Goal: Information Seeking & Learning: Learn about a topic

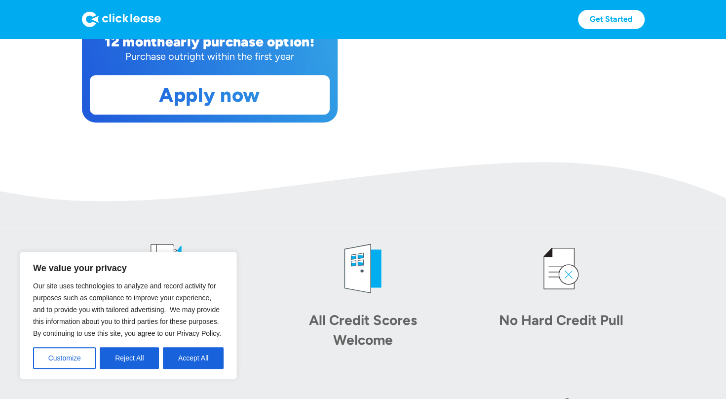
scroll to position [444, 0]
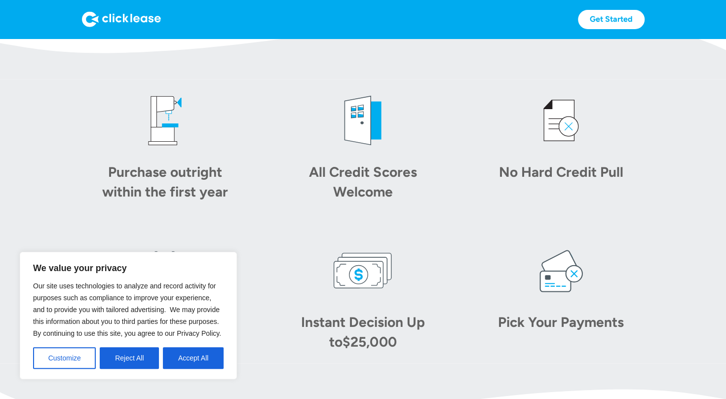
click at [361, 185] on div "All Credit Scores Welcome" at bounding box center [363, 181] width 138 height 39
click at [186, 351] on button "Accept All" at bounding box center [193, 358] width 61 height 22
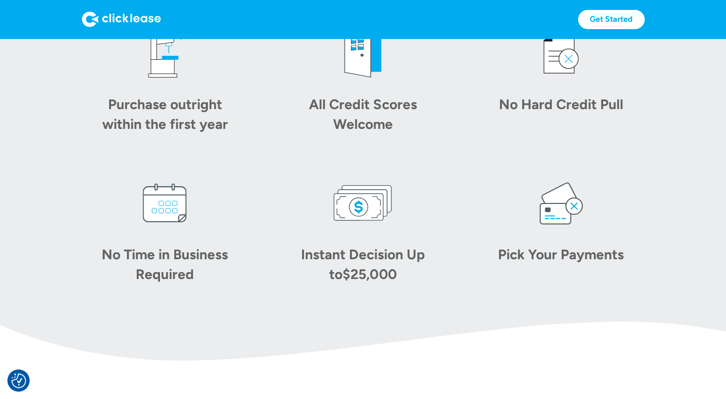
scroll to position [660, 0]
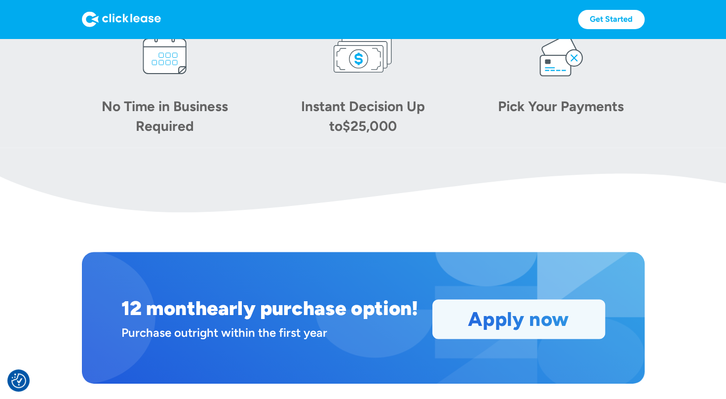
click at [456, 312] on link "Apply now" at bounding box center [519, 319] width 172 height 38
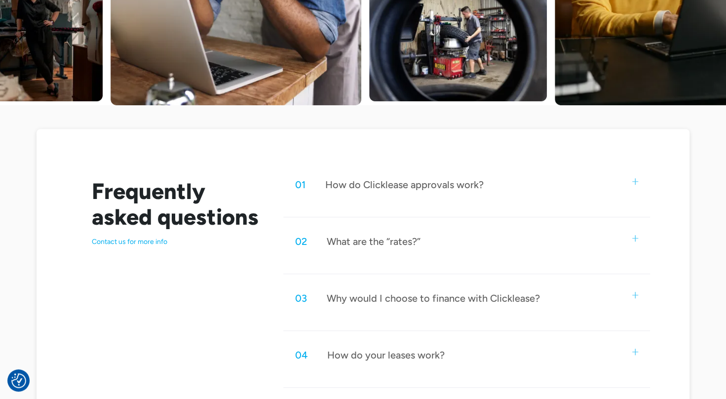
scroll to position [444, 0]
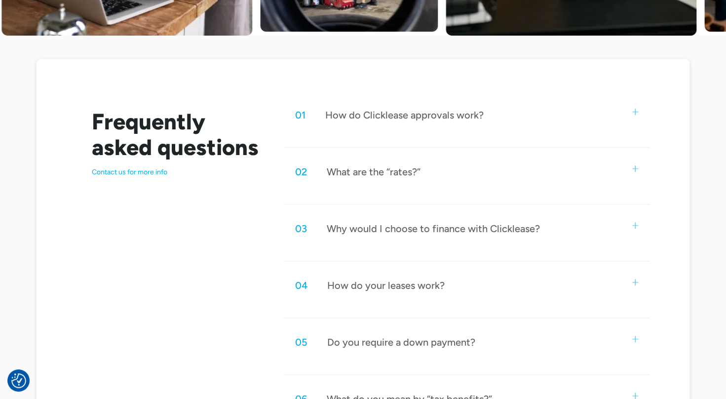
click at [641, 113] on div "01 How do Clicklease approvals work?" at bounding box center [466, 115] width 367 height 33
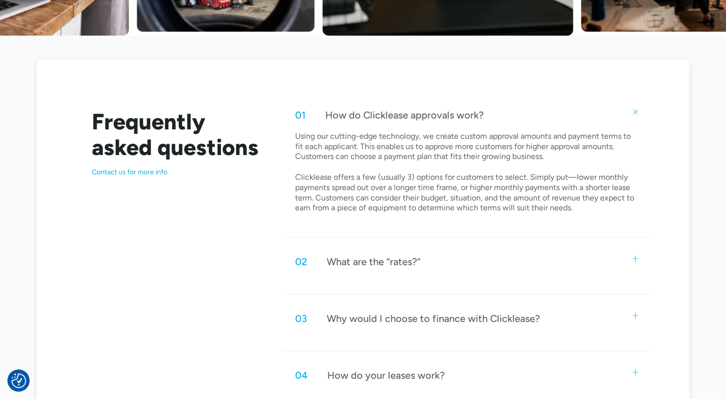
click at [640, 260] on div "02 What are the “rates?”" at bounding box center [466, 261] width 367 height 33
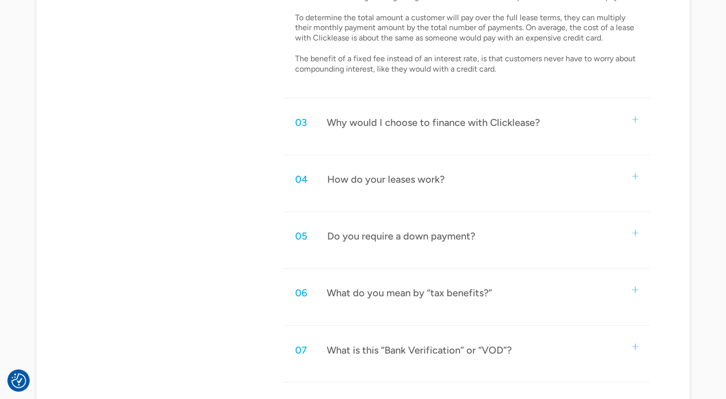
scroll to position [592, 0]
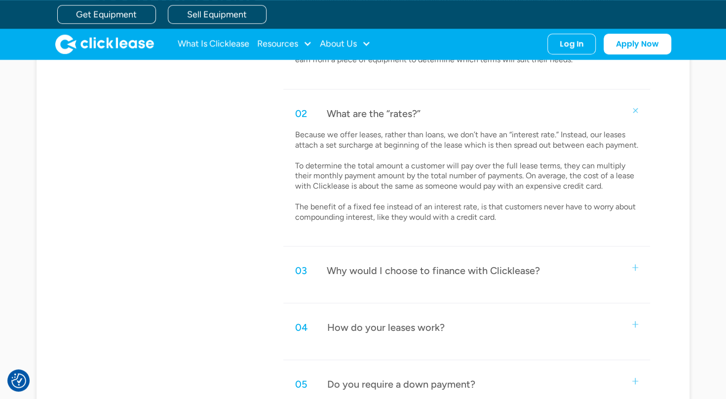
click at [637, 262] on div "03 Why would I choose to finance with Clicklease?" at bounding box center [466, 270] width 367 height 33
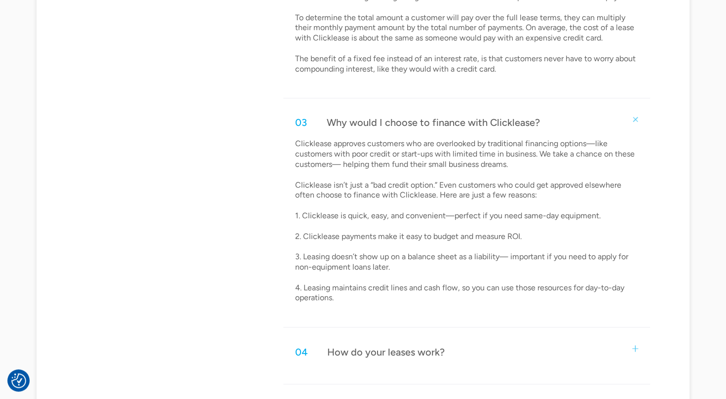
scroll to position [888, 0]
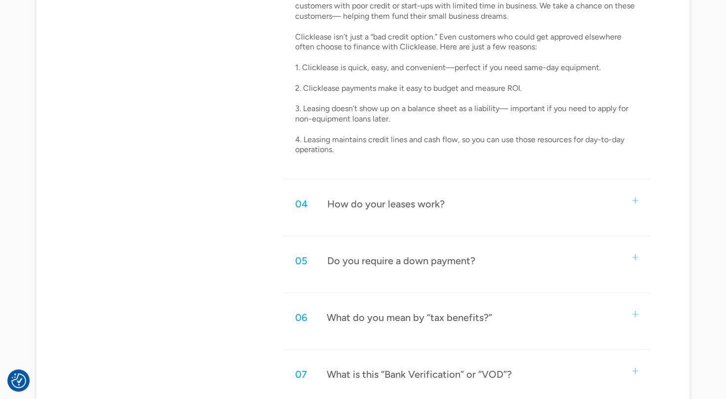
click at [634, 255] on img at bounding box center [635, 257] width 6 height 6
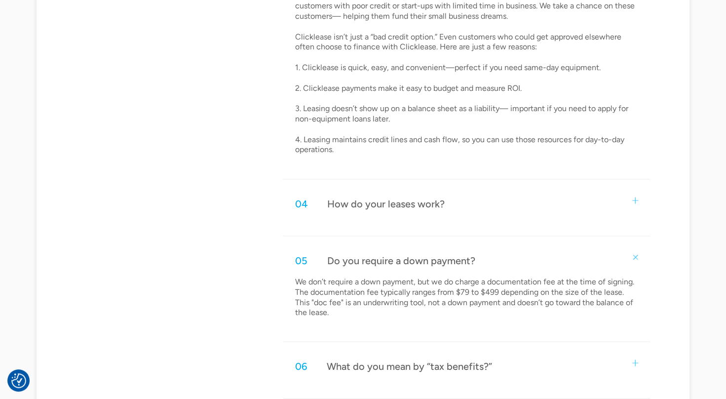
scroll to position [1036, 0]
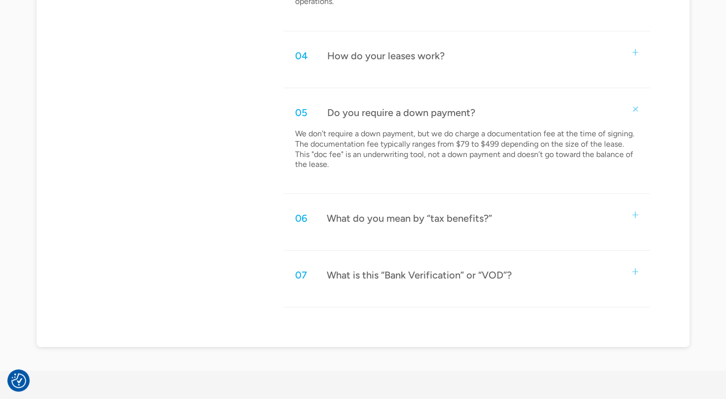
click at [641, 212] on div "06 What do you mean by “tax benefits?”" at bounding box center [466, 217] width 367 height 33
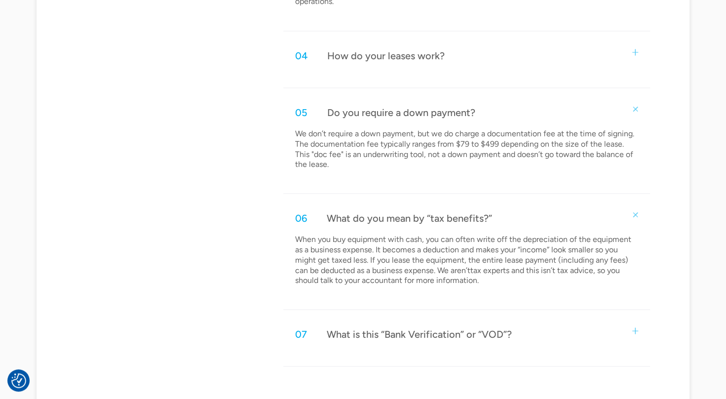
scroll to position [1184, 0]
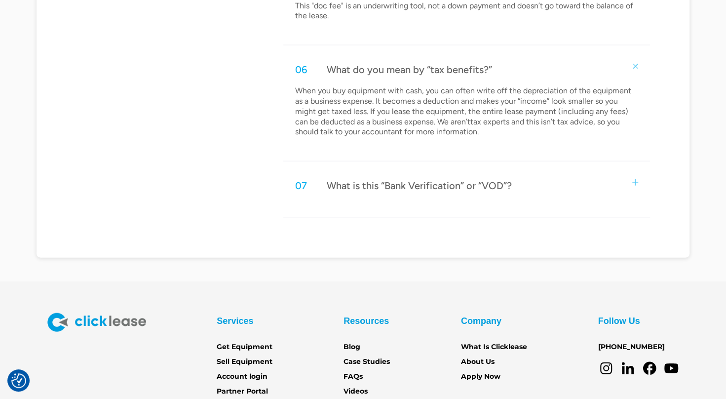
click at [633, 183] on img at bounding box center [635, 182] width 6 height 6
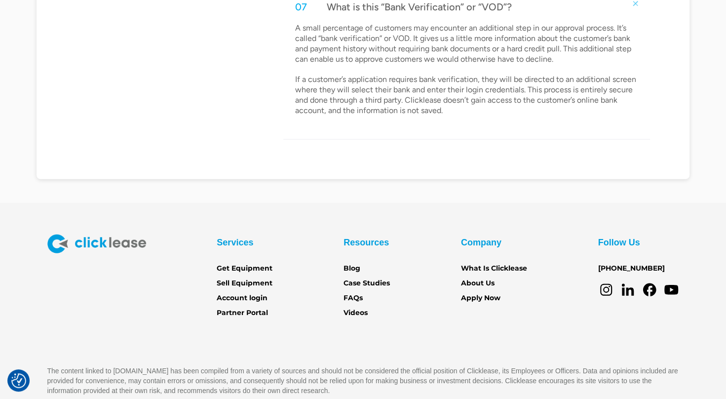
scroll to position [1394, 0]
